Goal: Check status

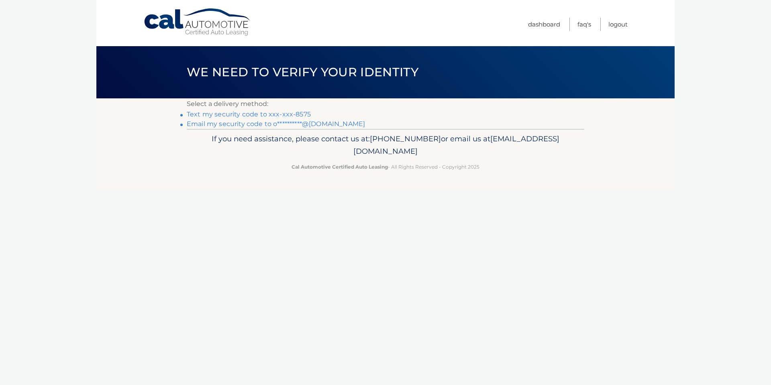
click at [294, 114] on link "Text my security code to xxx-xxx-8575" at bounding box center [249, 114] width 124 height 8
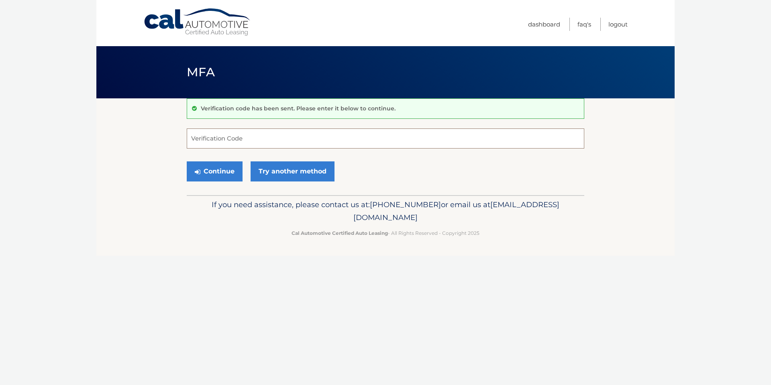
click at [228, 137] on input "Verification Code" at bounding box center [385, 138] width 397 height 20
type input "389293"
click at [187, 161] on button "Continue" at bounding box center [215, 171] width 56 height 20
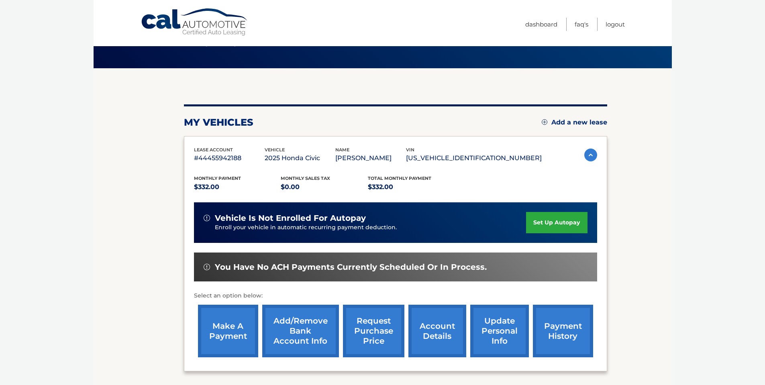
scroll to position [53, 0]
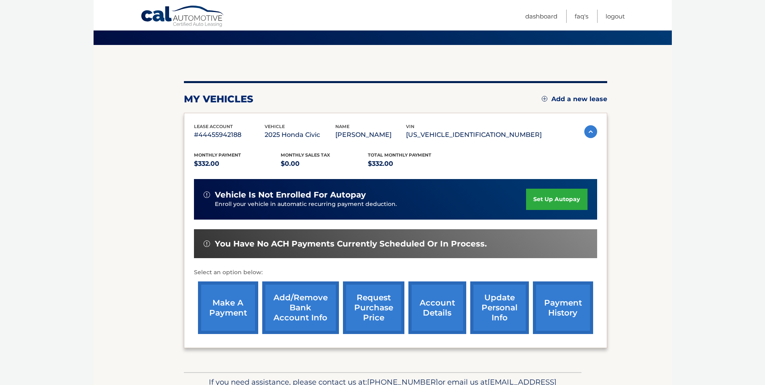
click at [431, 300] on link "account details" at bounding box center [437, 307] width 58 height 53
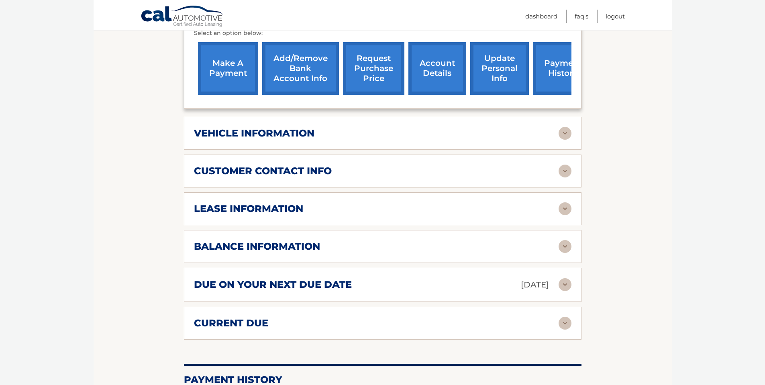
scroll to position [321, 0]
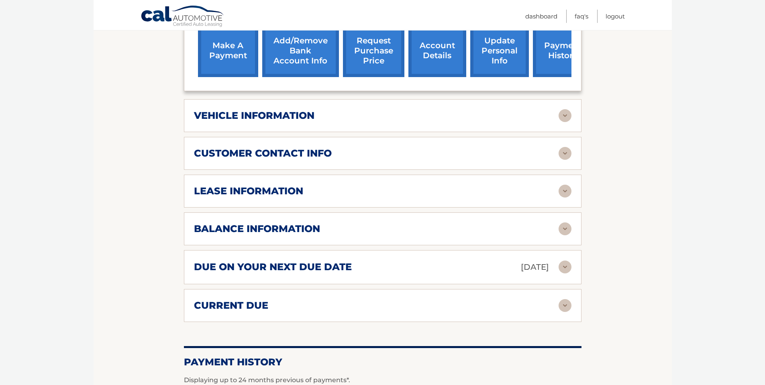
click at [263, 225] on h2 "balance information" at bounding box center [257, 229] width 126 height 12
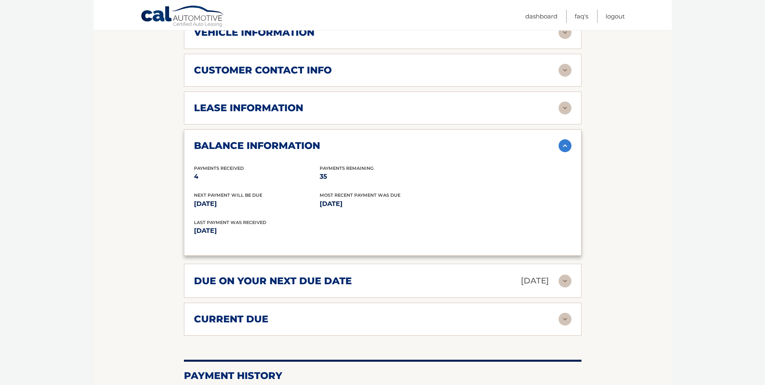
scroll to position [428, 0]
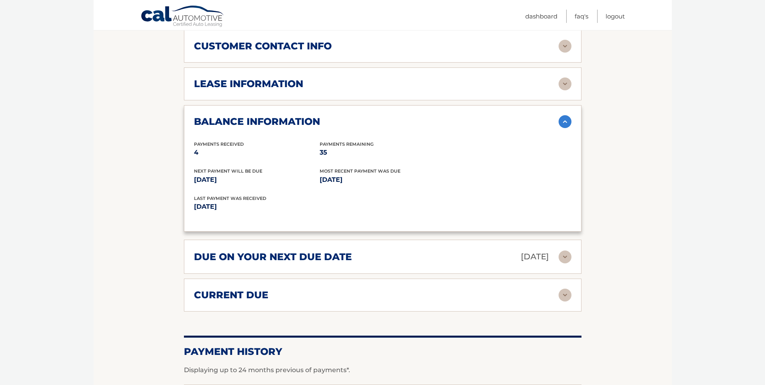
click at [252, 291] on h2 "current due" at bounding box center [231, 295] width 74 height 12
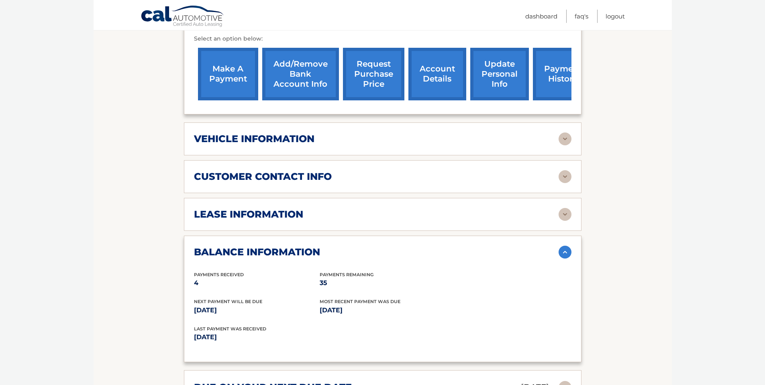
scroll to position [268, 0]
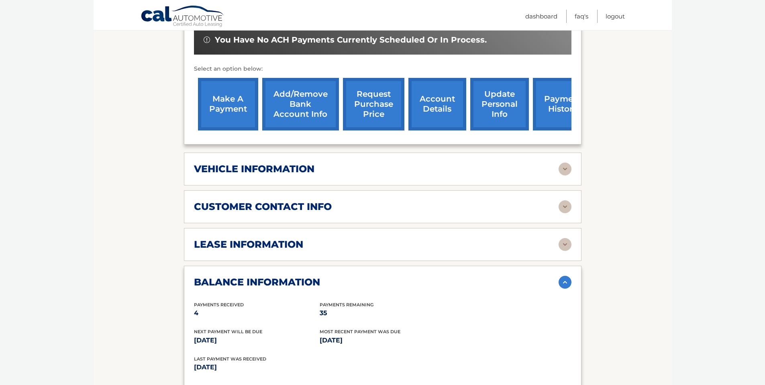
click at [233, 242] on h2 "lease information" at bounding box center [248, 244] width 109 height 12
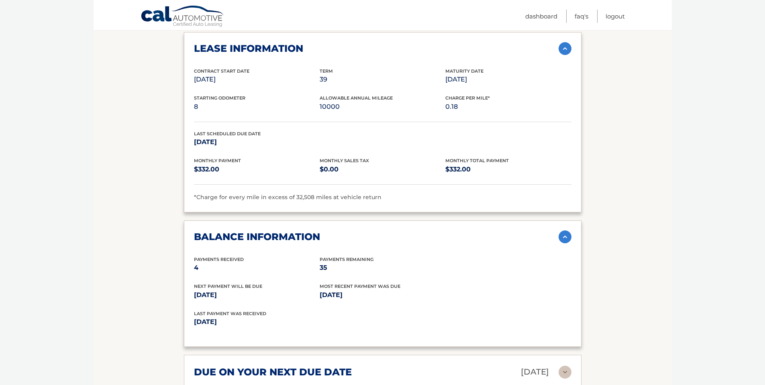
scroll to position [482, 0]
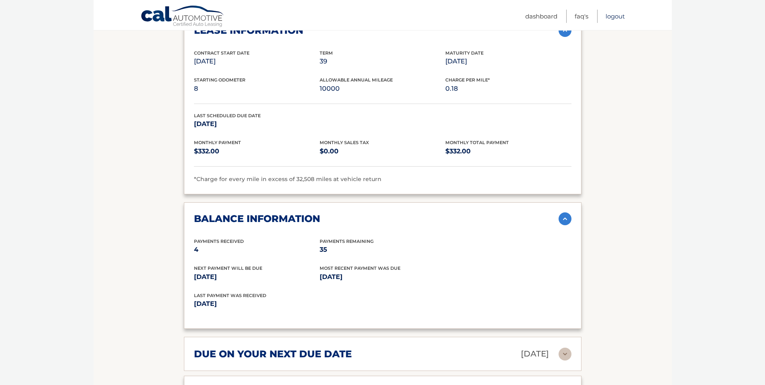
click at [614, 18] on link "Logout" at bounding box center [614, 16] width 19 height 13
